Goal: Information Seeking & Learning: Learn about a topic

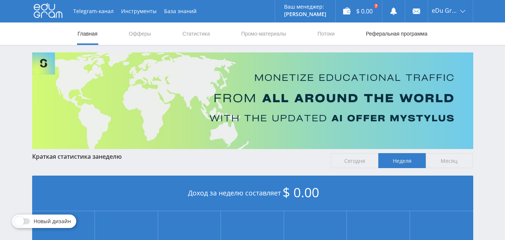
click at [374, 34] on link "Реферальная программа" at bounding box center [396, 33] width 63 height 22
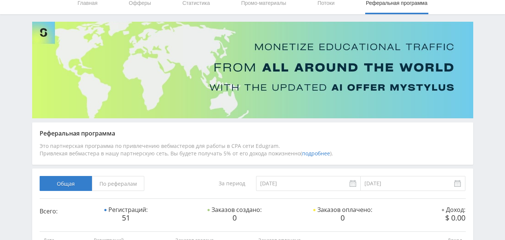
scroll to position [10, 0]
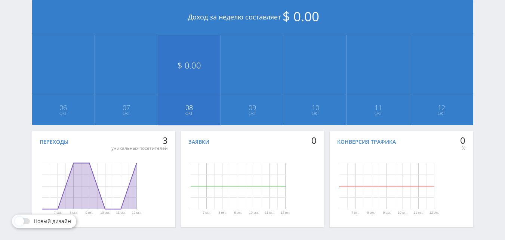
scroll to position [187, 0]
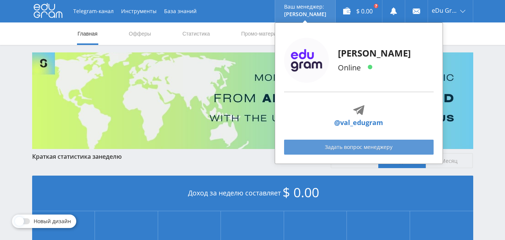
scroll to position [112, 0]
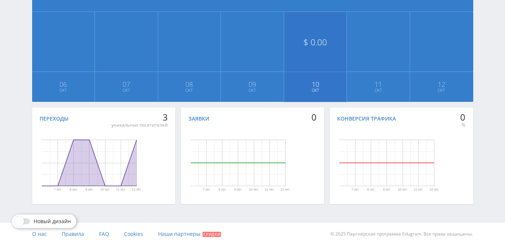
scroll to position [204, 0]
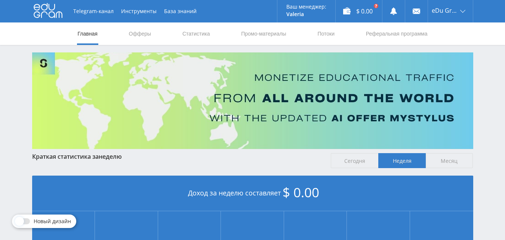
scroll to position [204, 0]
